Goal: Navigation & Orientation: Find specific page/section

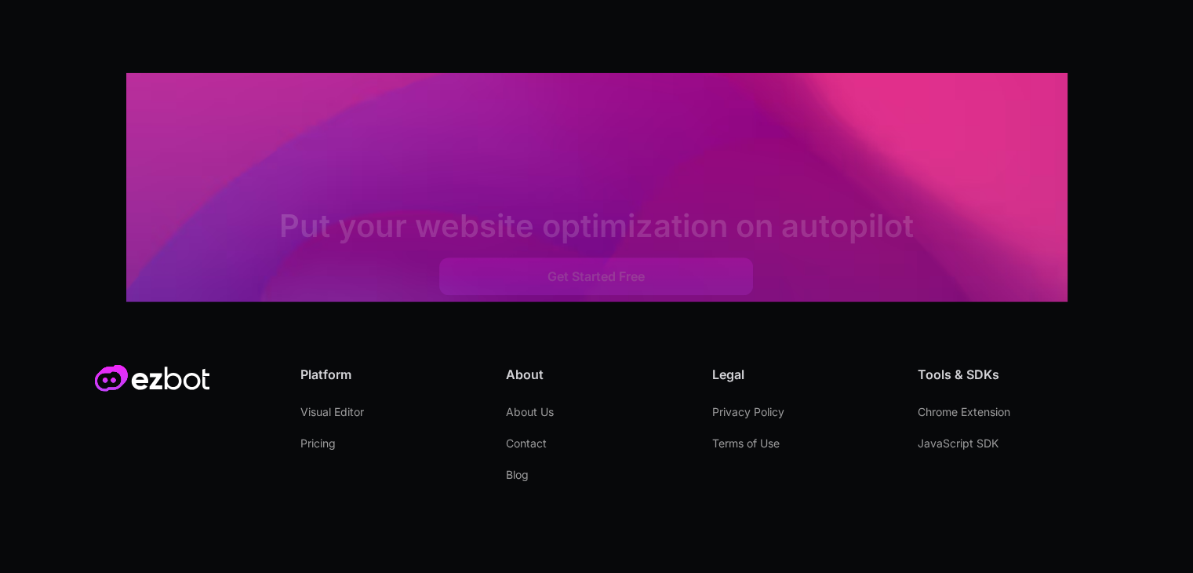
scroll to position [4568, 0]
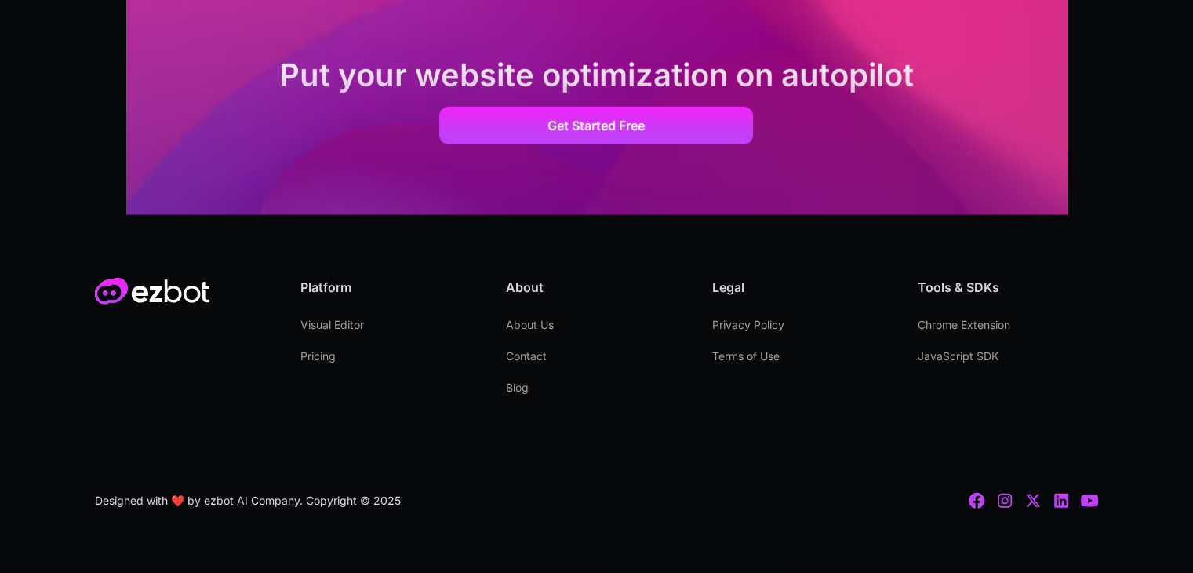
click at [530, 312] on link "About Us" at bounding box center [530, 324] width 48 height 31
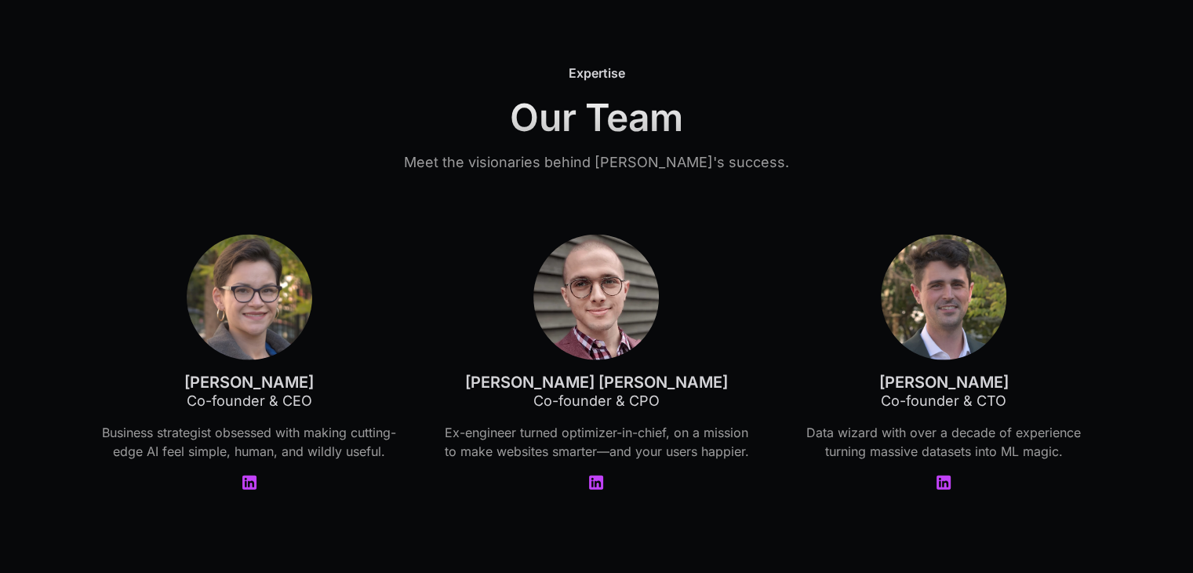
scroll to position [3374, 0]
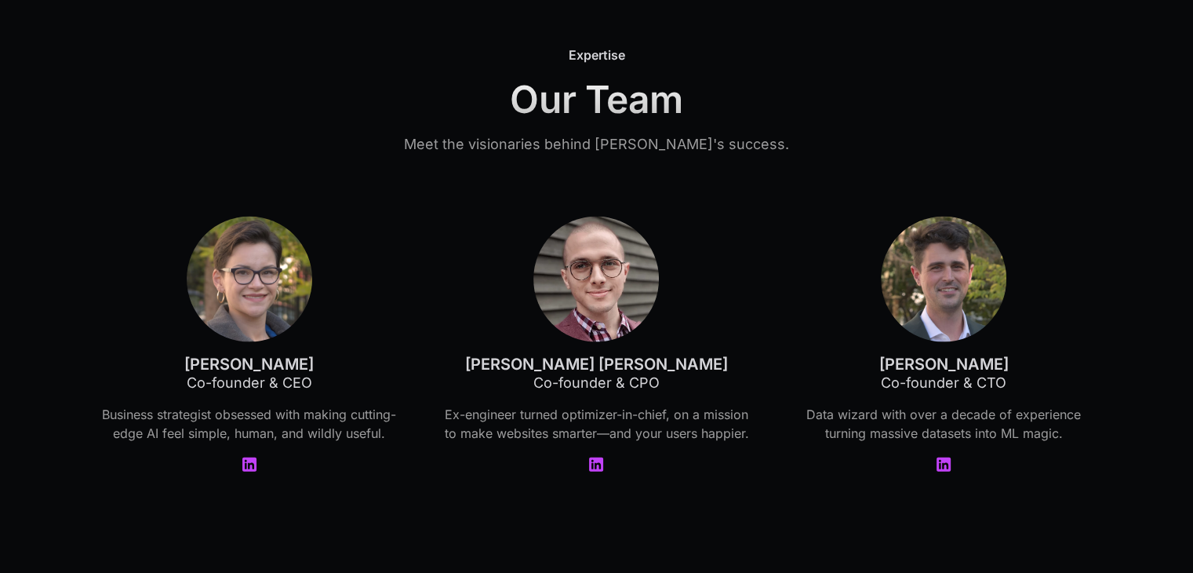
click at [242, 280] on img at bounding box center [250, 280] width 126 height 126
click at [628, 280] on img at bounding box center [596, 280] width 126 height 126
click at [945, 266] on img at bounding box center [944, 280] width 126 height 126
click at [280, 278] on img at bounding box center [250, 280] width 126 height 126
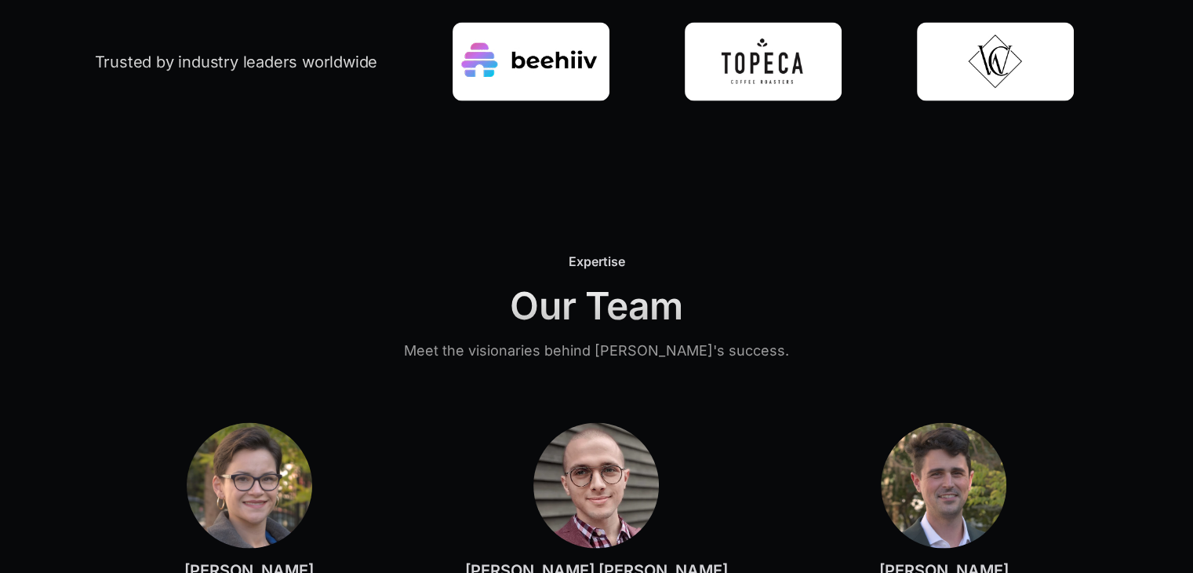
scroll to position [3060, 0]
